Goal: Check status: Check status

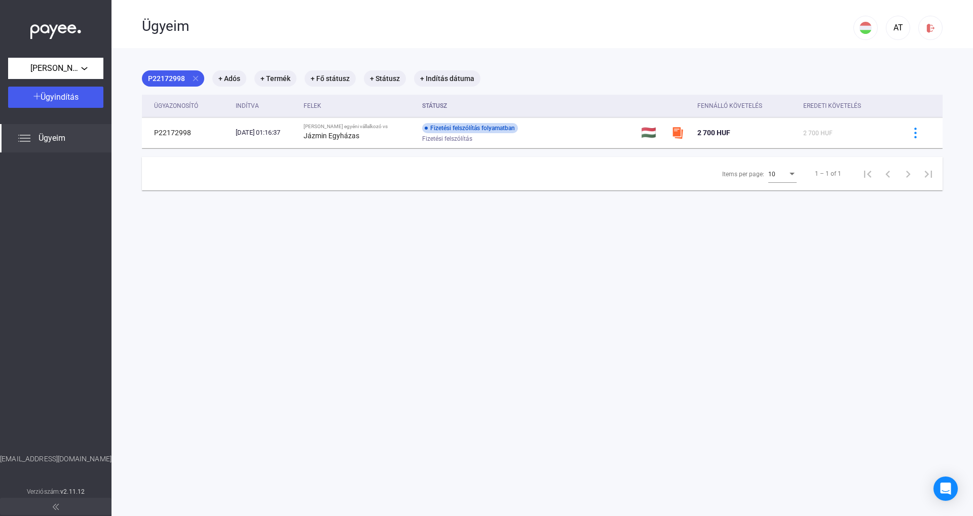
click at [41, 134] on span "Ügyeim" at bounding box center [52, 138] width 27 height 12
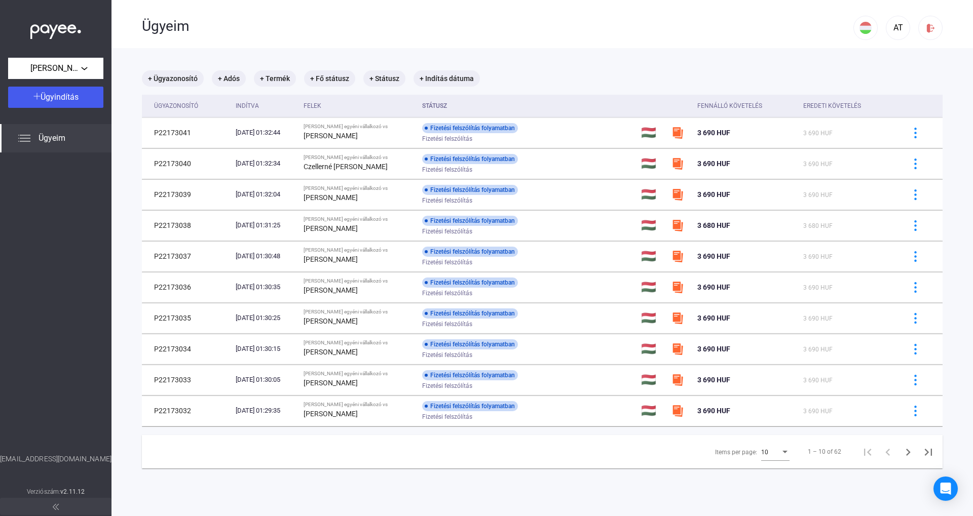
click at [765, 447] on div "10" at bounding box center [770, 452] width 19 height 12
click at [772, 468] on span "25" at bounding box center [777, 471] width 28 height 12
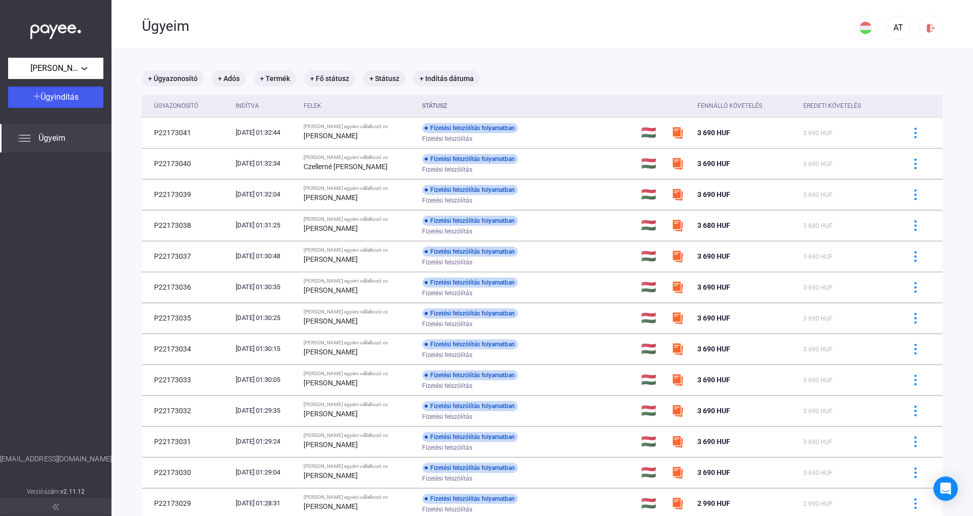
click at [458, 106] on th "Státusz" at bounding box center [527, 106] width 219 height 23
click at [447, 105] on th "Státusz" at bounding box center [527, 106] width 219 height 23
click at [446, 104] on th "Státusz" at bounding box center [527, 106] width 219 height 23
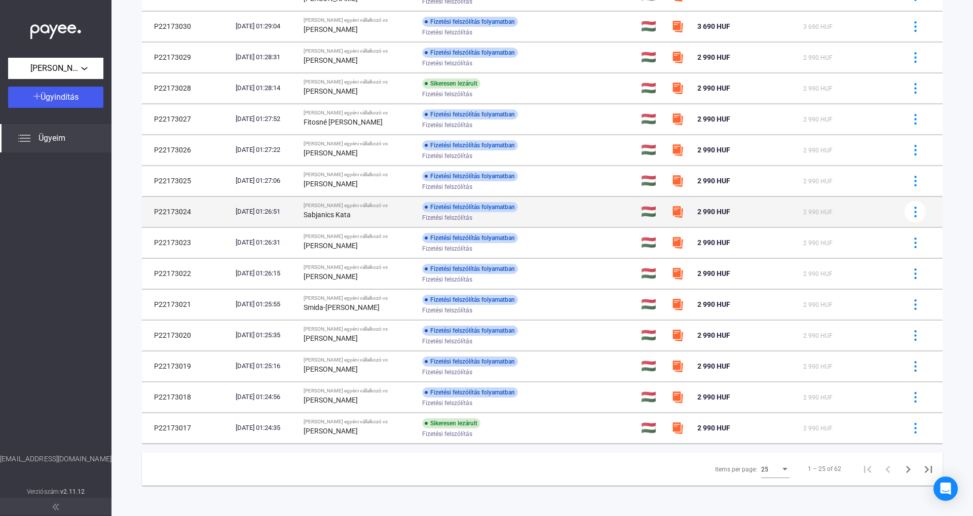
scroll to position [446, 0]
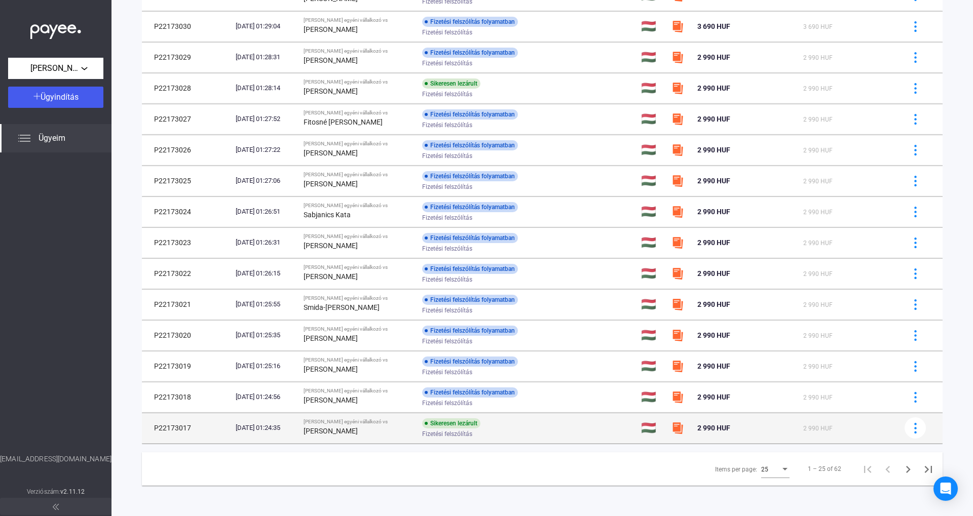
drag, startPoint x: 382, startPoint y: 432, endPoint x: 326, endPoint y: 432, distance: 55.2
click at [326, 432] on div "[PERSON_NAME]" at bounding box center [359, 431] width 111 height 12
copy strong "[PERSON_NAME]"
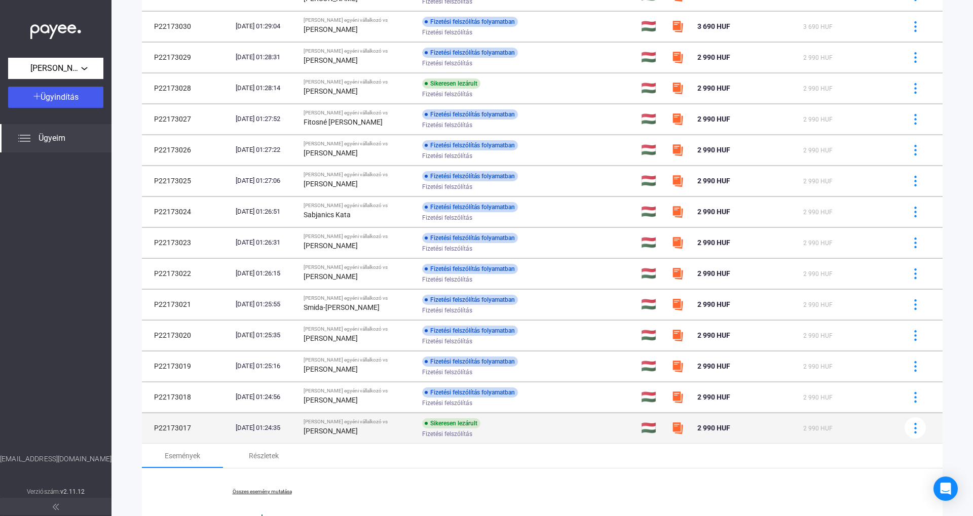
click at [684, 430] on img at bounding box center [677, 428] width 12 height 12
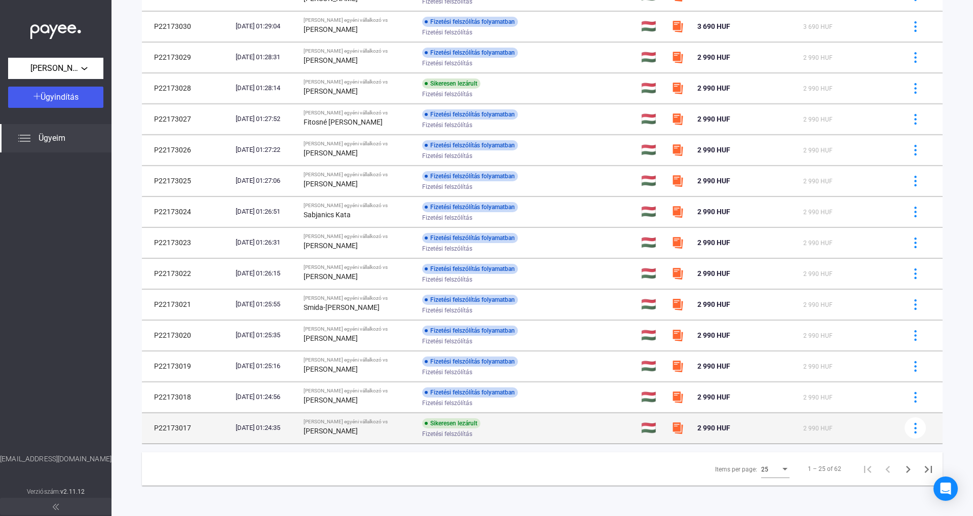
click at [682, 429] on img at bounding box center [677, 428] width 12 height 12
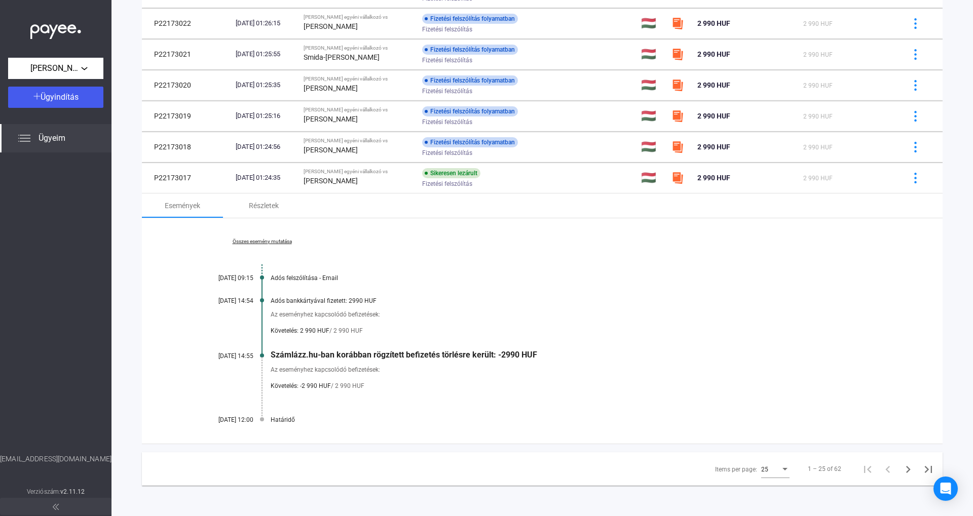
scroll to position [697, 0]
click at [773, 467] on div "25" at bounding box center [770, 470] width 19 height 12
click at [774, 467] on span "25" at bounding box center [777, 470] width 28 height 12
click at [910, 469] on icon "Next page" at bounding box center [908, 470] width 14 height 14
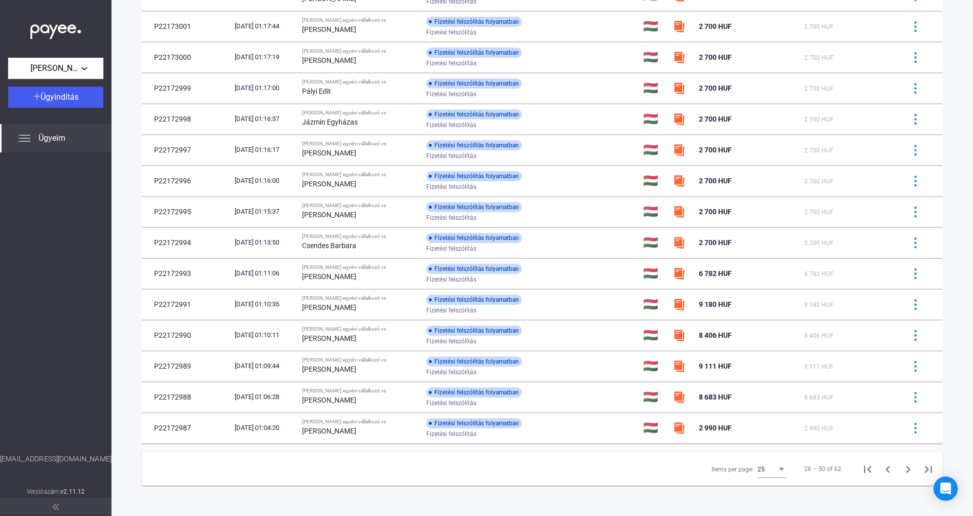
scroll to position [446, 0]
click at [753, 465] on div "Items per page:" at bounding box center [732, 470] width 42 height 12
click at [777, 470] on div "25" at bounding box center [767, 470] width 19 height 12
click at [905, 470] on div at bounding box center [486, 258] width 973 height 516
click at [907, 471] on icon "Next page" at bounding box center [908, 470] width 14 height 14
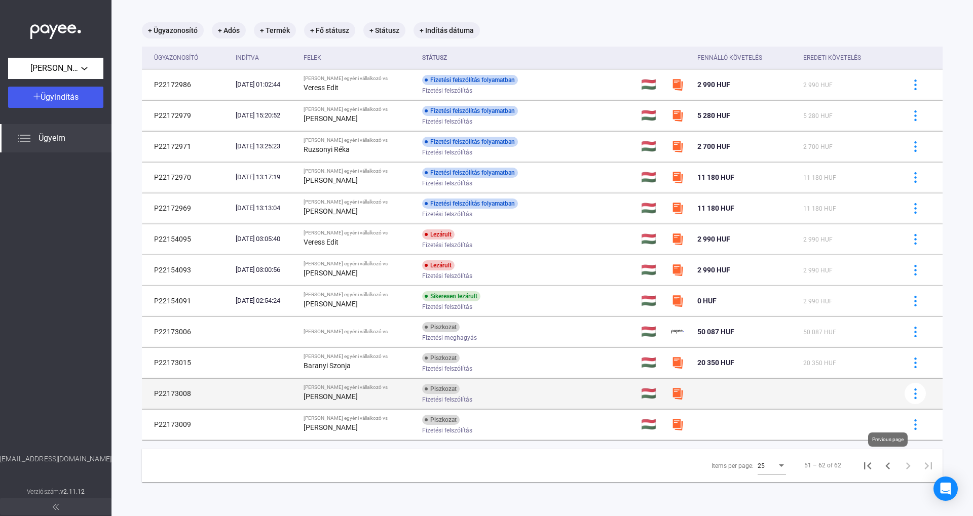
scroll to position [48, 0]
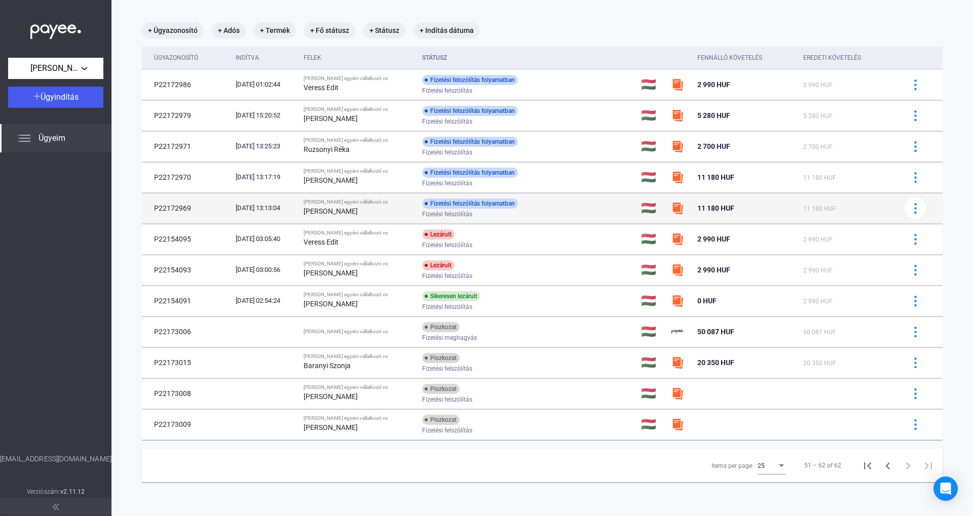
click at [734, 206] on span "11 180 HUF" at bounding box center [715, 208] width 37 height 8
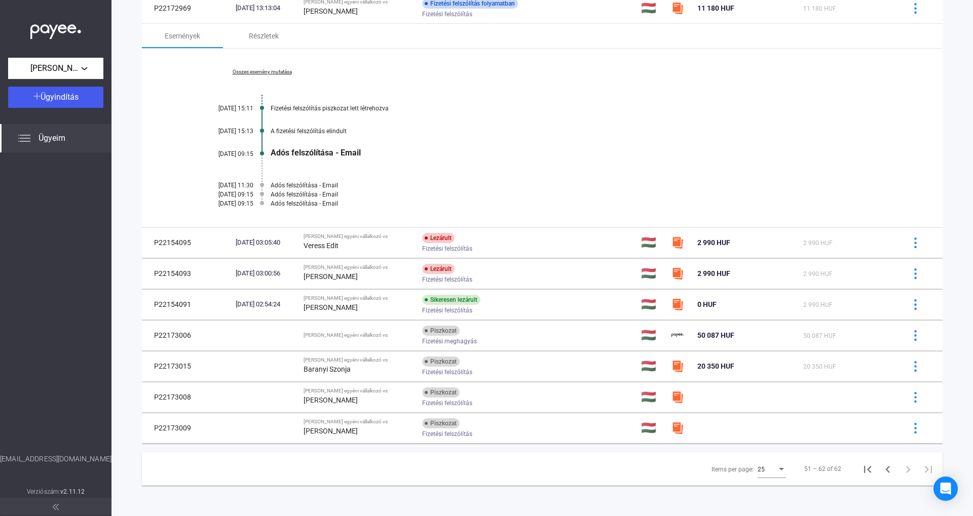
scroll to position [248, 0]
click at [888, 470] on icon "Previous page" at bounding box center [888, 470] width 14 height 14
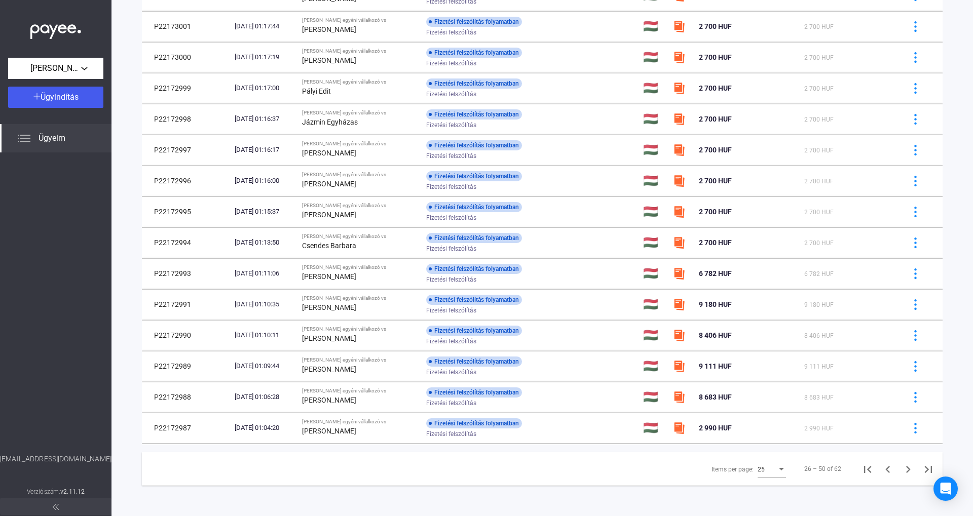
scroll to position [446, 0]
click at [887, 469] on icon "Previous page" at bounding box center [887, 469] width 5 height 7
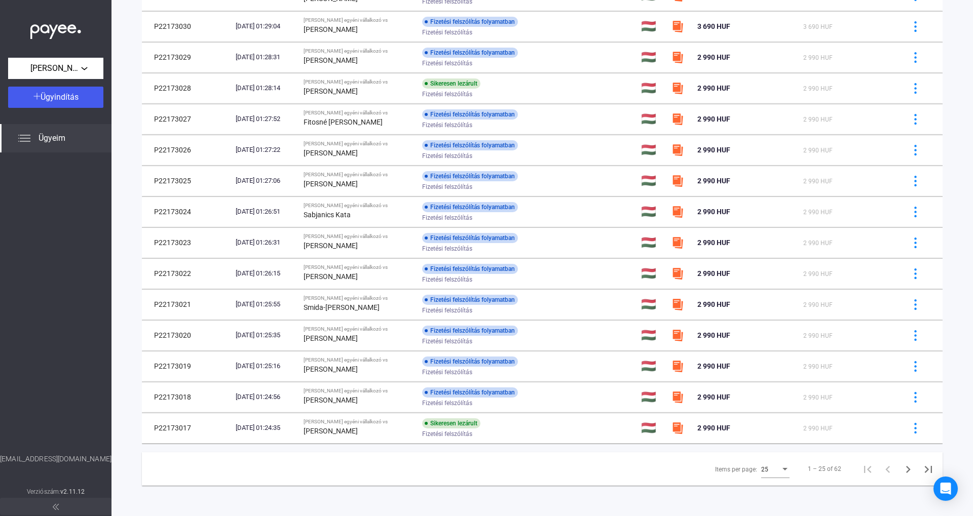
scroll to position [446, 0]
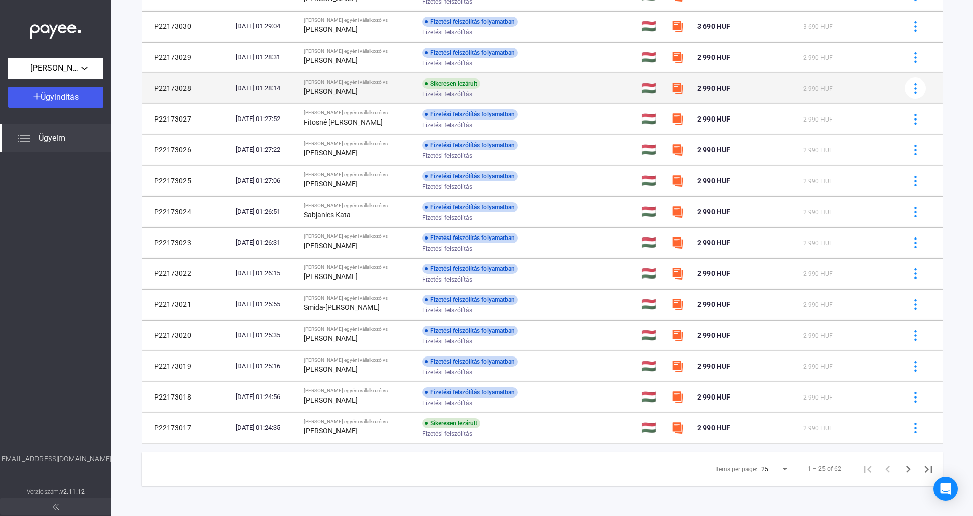
drag, startPoint x: 379, startPoint y: 91, endPoint x: 324, endPoint y: 92, distance: 54.7
click at [324, 92] on td "[PERSON_NAME] egyéni vállalkozó vs [PERSON_NAME]" at bounding box center [358, 88] width 119 height 30
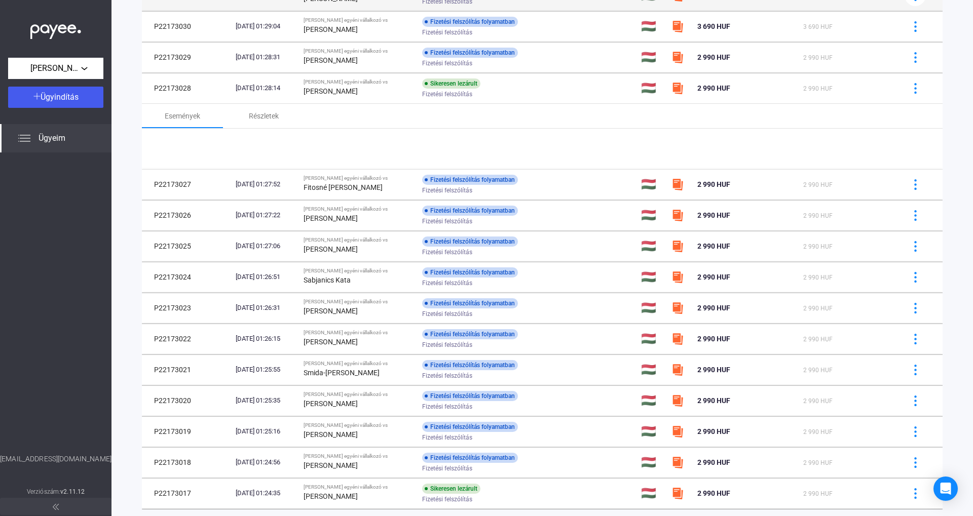
copy strong "[PERSON_NAME]"
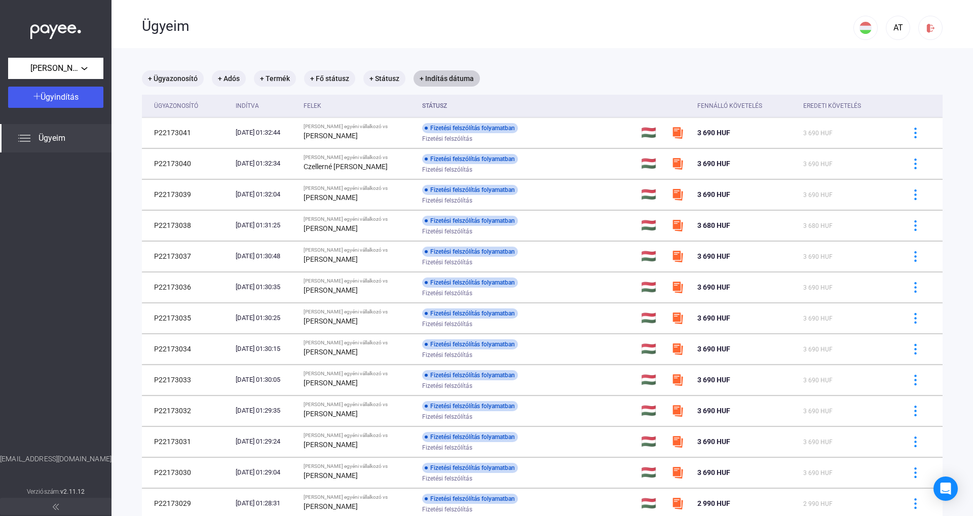
scroll to position [0, 0]
click at [452, 101] on th "Státusz" at bounding box center [527, 106] width 219 height 23
click at [447, 106] on th "Státusz" at bounding box center [527, 106] width 219 height 23
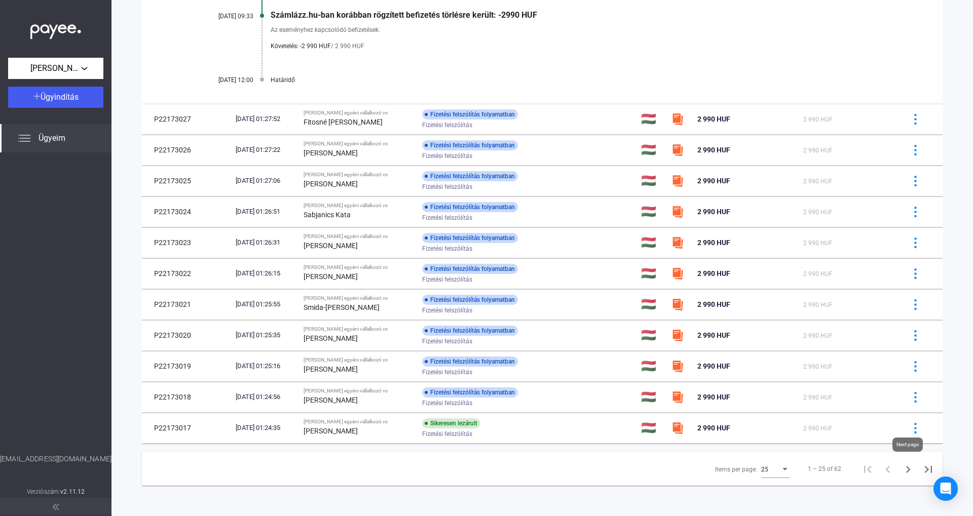
click at [913, 470] on icon "Next page" at bounding box center [908, 470] width 14 height 14
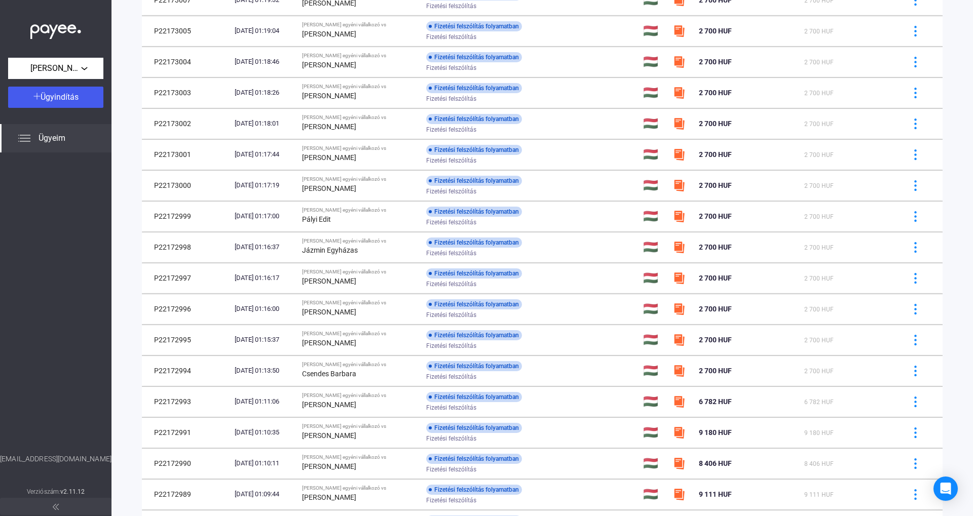
scroll to position [446, 0]
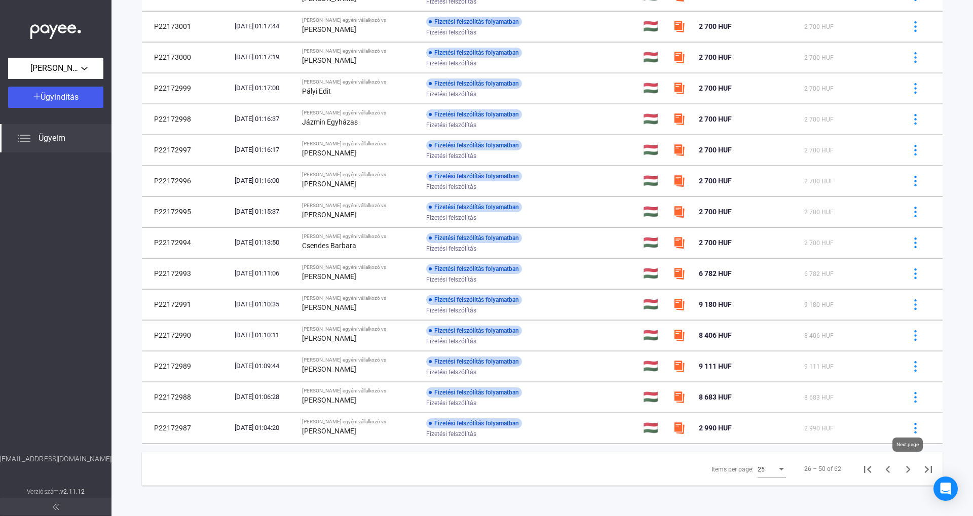
click at [911, 473] on icon "Next page" at bounding box center [908, 470] width 14 height 14
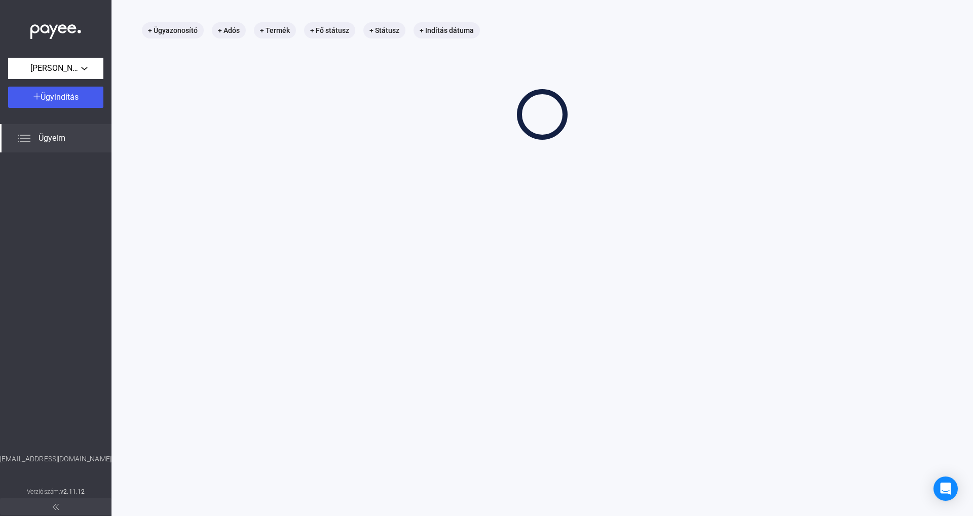
scroll to position [48, 0]
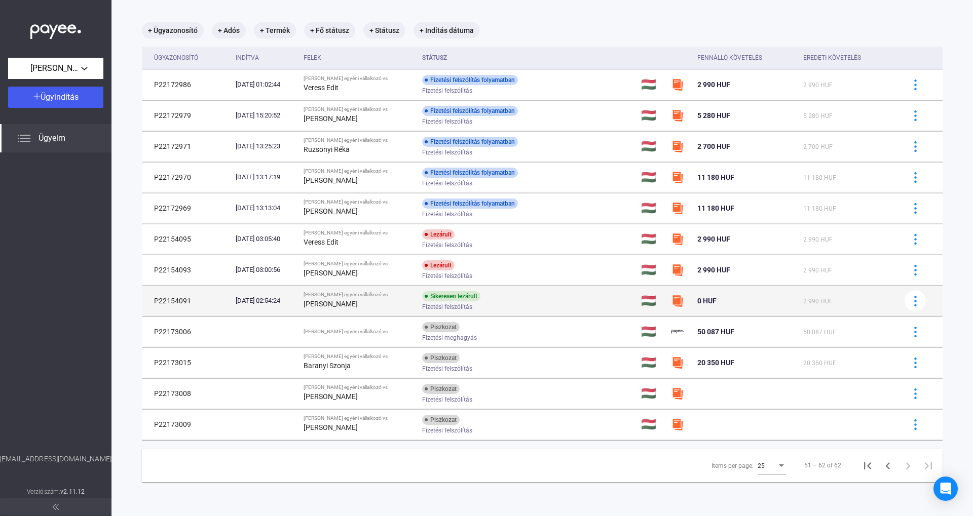
drag, startPoint x: 328, startPoint y: 305, endPoint x: 400, endPoint y: 306, distance: 72.0
click at [400, 306] on div "[PERSON_NAME]" at bounding box center [359, 304] width 111 height 12
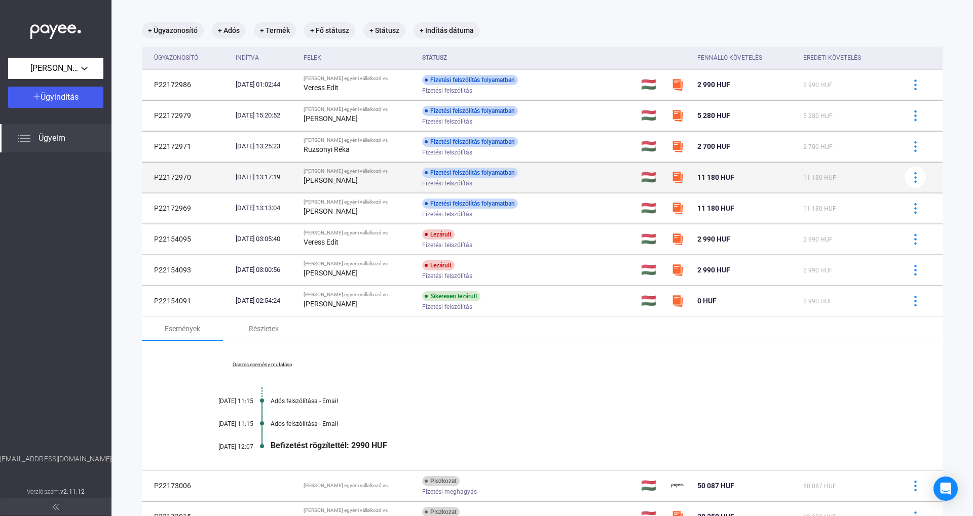
copy strong "[PERSON_NAME]"
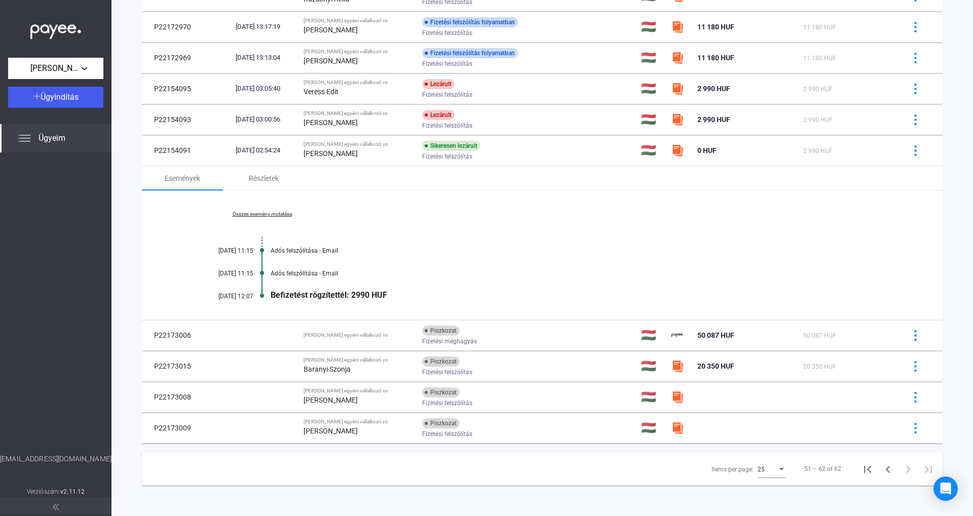
scroll to position [199, 0]
click at [869, 476] on icon "First page" at bounding box center [867, 470] width 14 height 14
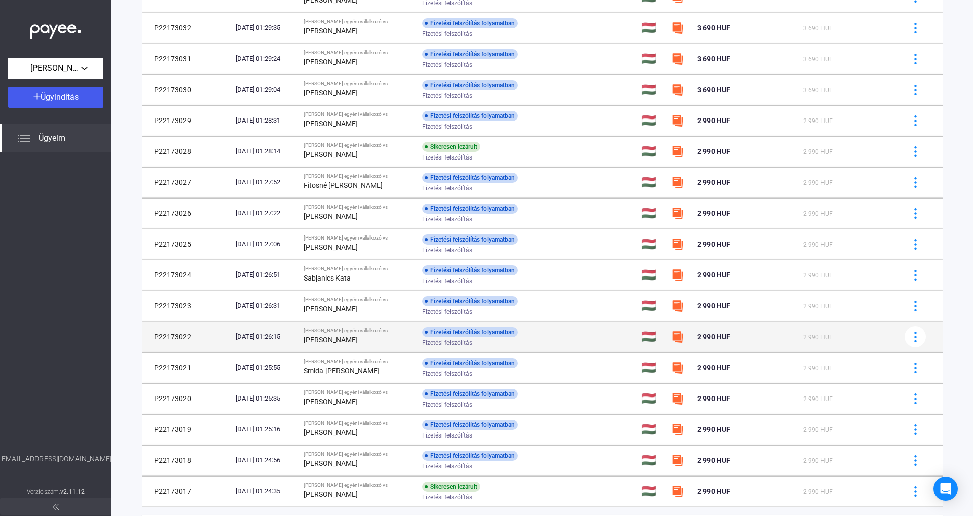
scroll to position [446, 0]
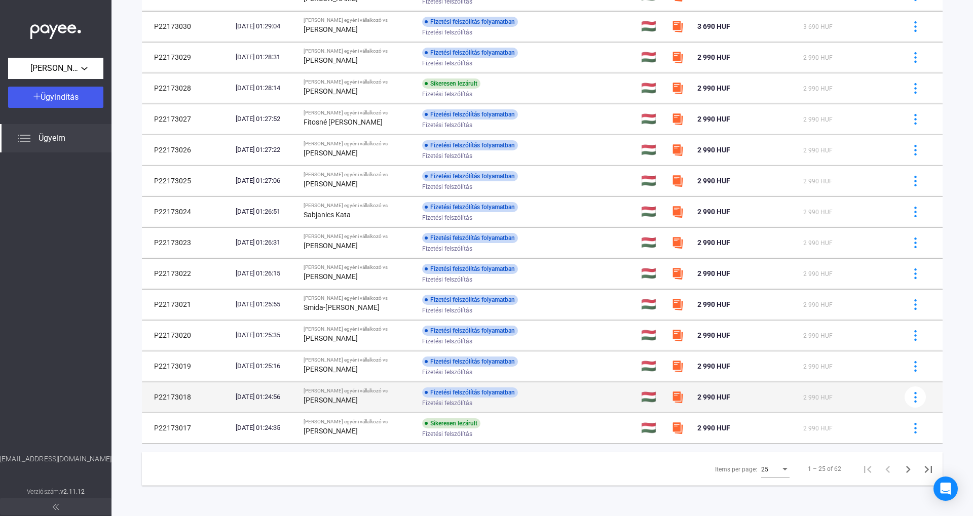
click at [227, 393] on td "P22173018" at bounding box center [187, 397] width 90 height 30
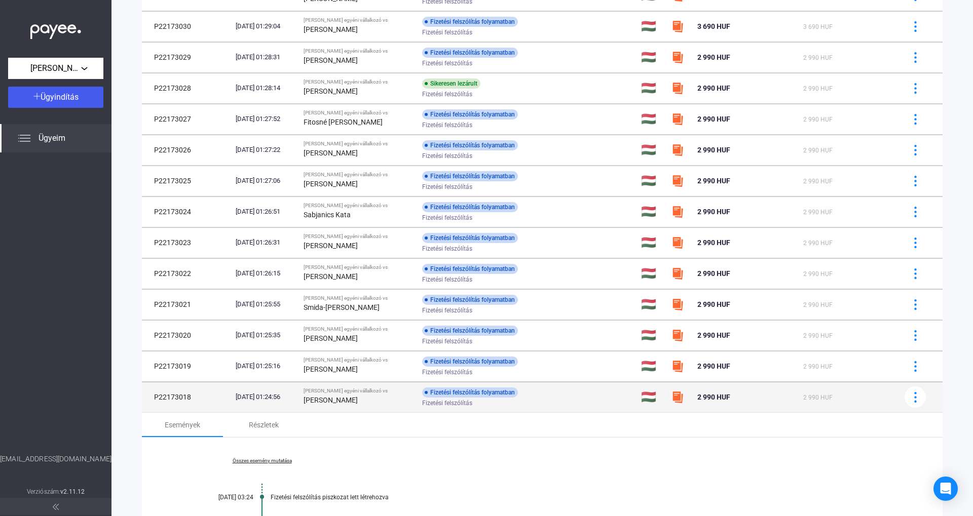
scroll to position [598, 0]
